Goal: Task Accomplishment & Management: Manage account settings

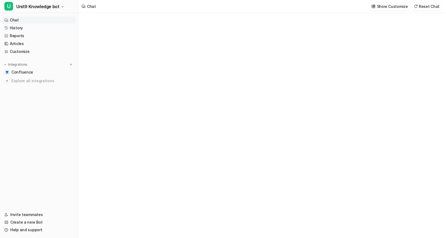
type textarea "**********"
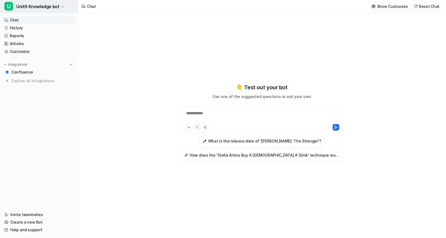
click at [44, 9] on span "Unit9 Knowledge bot" at bounding box center [37, 7] width 43 height 8
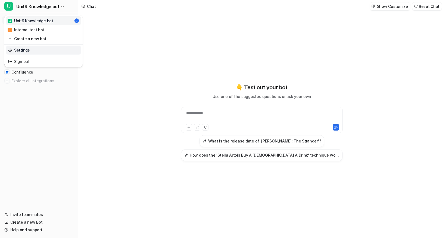
click at [31, 51] on link "Settings" at bounding box center [43, 50] width 75 height 9
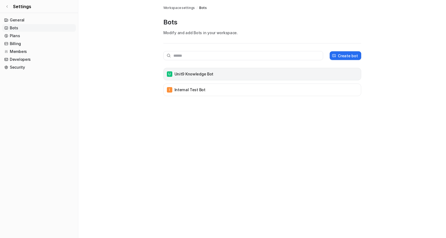
click at [212, 76] on div "U Unit9 Knowledge bot" at bounding box center [262, 74] width 193 height 8
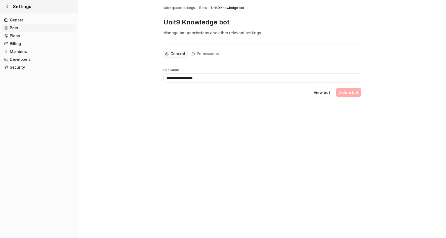
click at [12, 7] on link "Settings" at bounding box center [39, 6] width 78 height 13
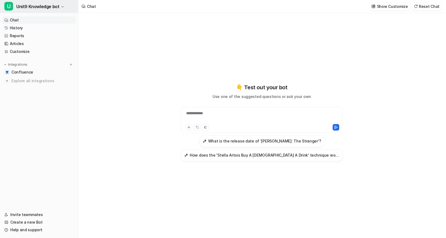
click at [39, 9] on span "Unit9 Knowledge bot" at bounding box center [37, 7] width 43 height 8
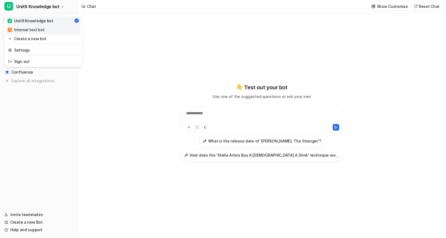
click at [39, 31] on div "I Internal test bot" at bounding box center [26, 30] width 37 height 6
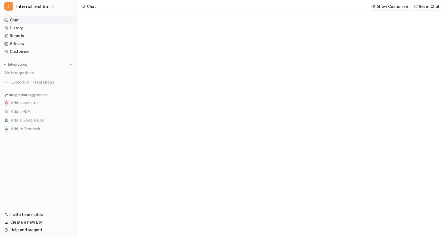
type textarea "**********"
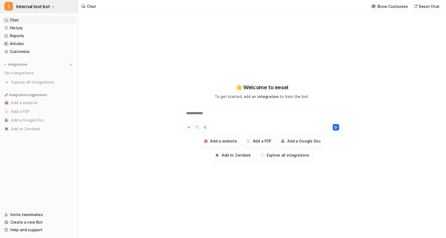
click at [26, 6] on span "Internal test bot" at bounding box center [32, 7] width 33 height 8
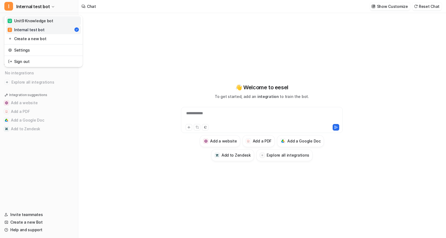
click at [27, 17] on link "U Unit9 Knowledge bot" at bounding box center [43, 20] width 75 height 9
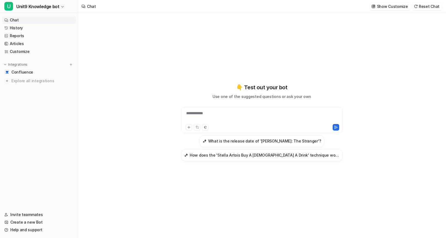
click at [79, 8] on div "Chat" at bounding box center [88, 6] width 21 height 13
click at [93, 8] on div "Chat" at bounding box center [91, 7] width 9 height 6
